Goal: Information Seeking & Learning: Learn about a topic

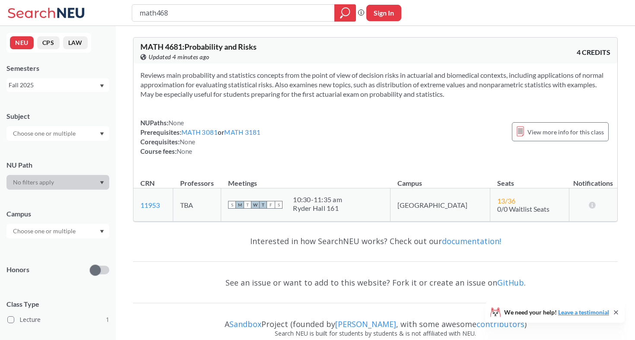
type input "math4682"
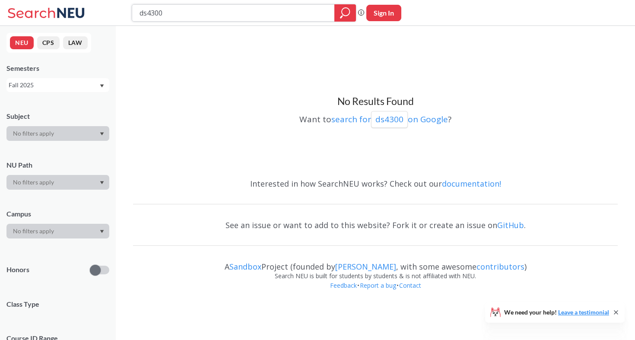
type input "math4681"
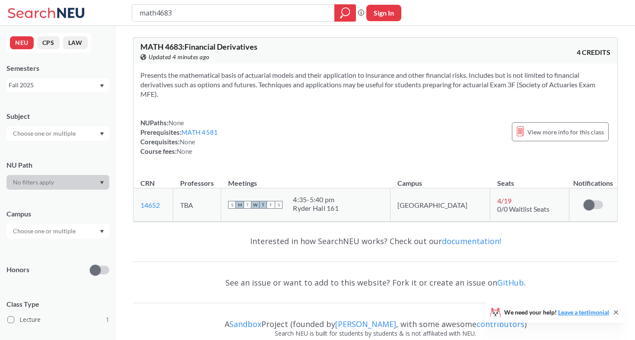
type input "math4682"
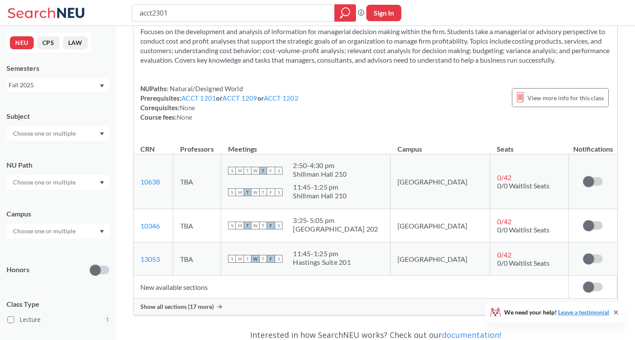
scroll to position [42, 0]
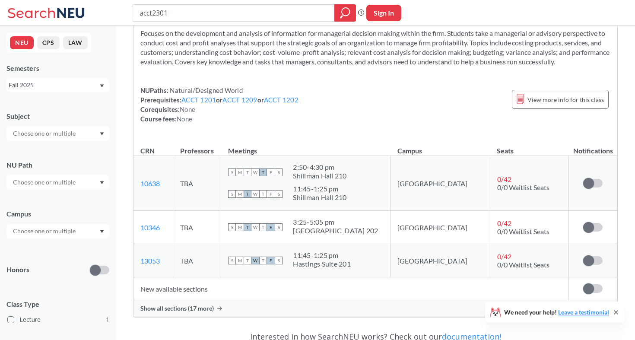
click at [370, 310] on div "Show all sections (17 more)" at bounding box center [376, 308] width 484 height 16
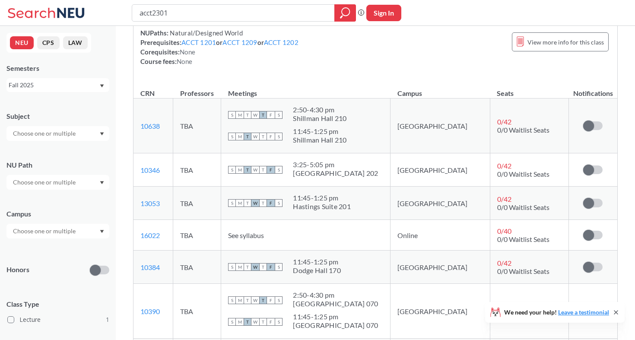
scroll to position [101, 0]
